Goal: Transaction & Acquisition: Purchase product/service

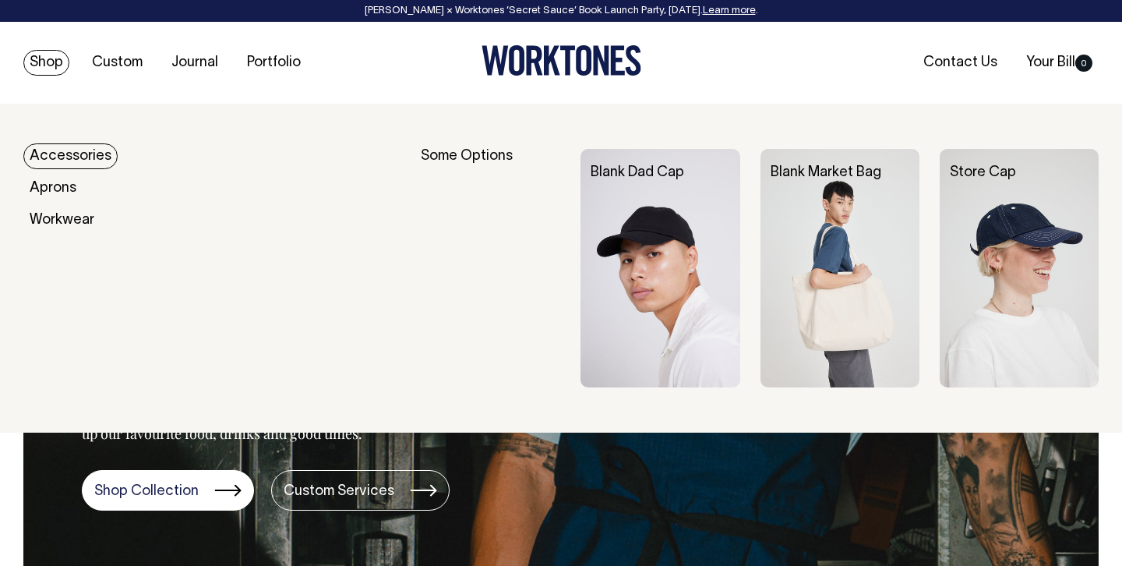
click at [48, 62] on link "Shop" at bounding box center [46, 63] width 46 height 26
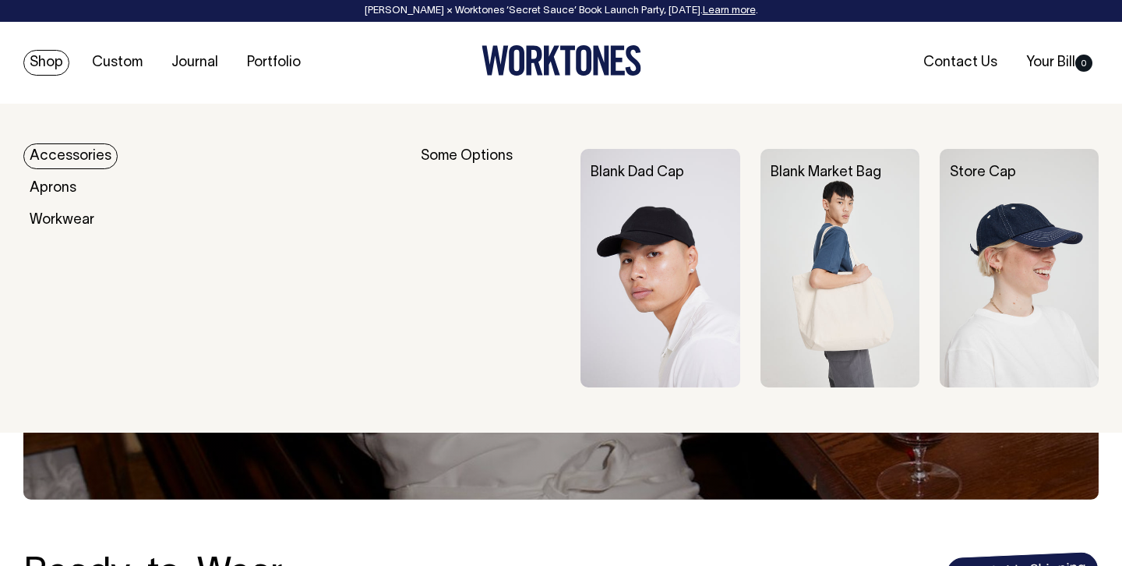
click at [57, 152] on link "Accessories" at bounding box center [70, 156] width 94 height 26
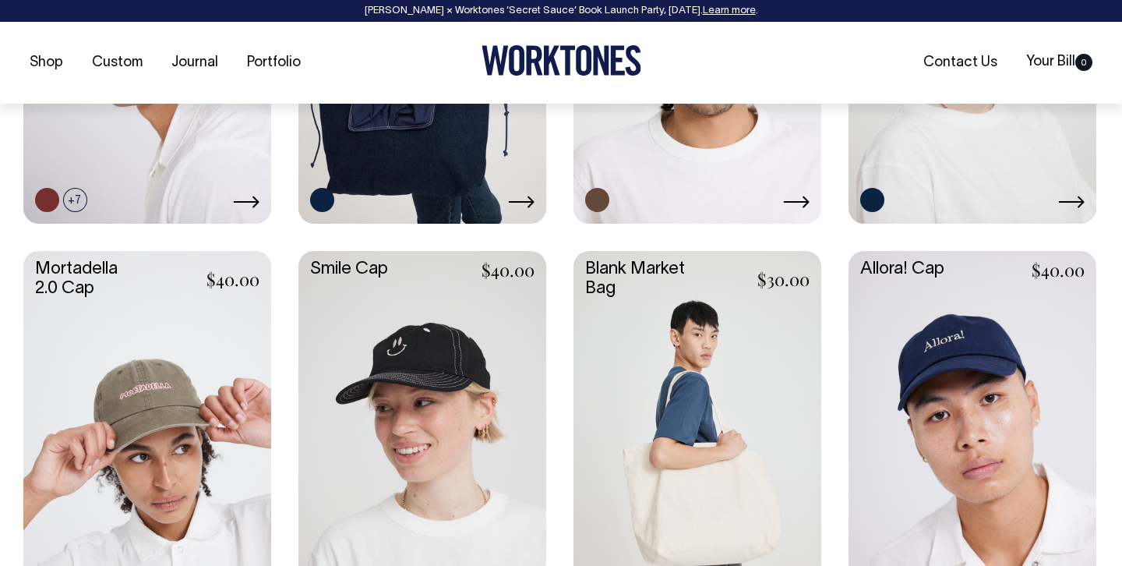
scroll to position [924, 0]
click at [147, 376] on link at bounding box center [147, 434] width 248 height 369
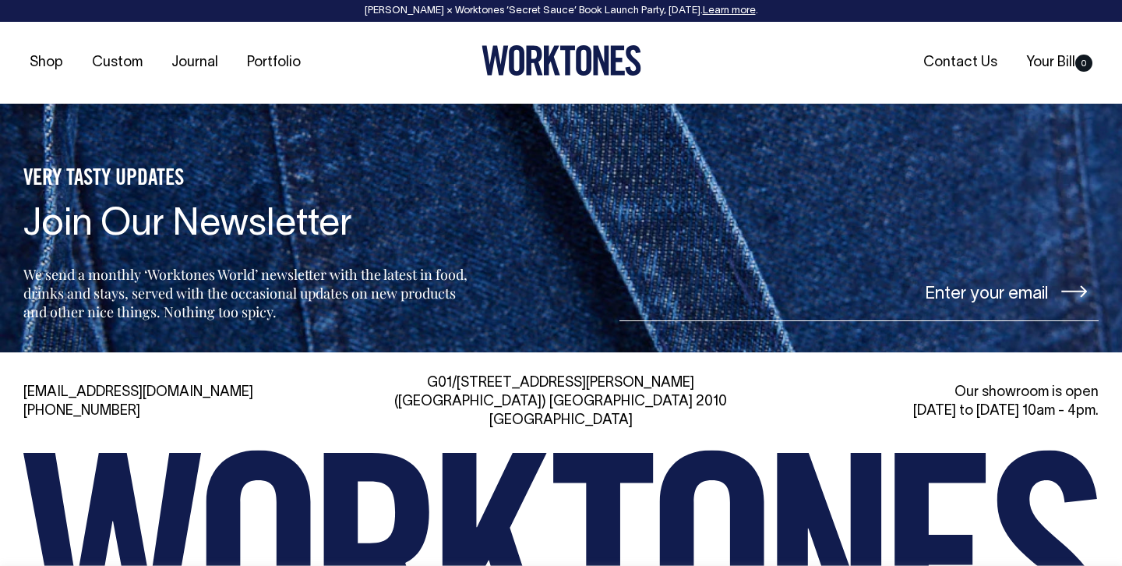
scroll to position [1648, 0]
